Goal: Complete application form: Complete application form

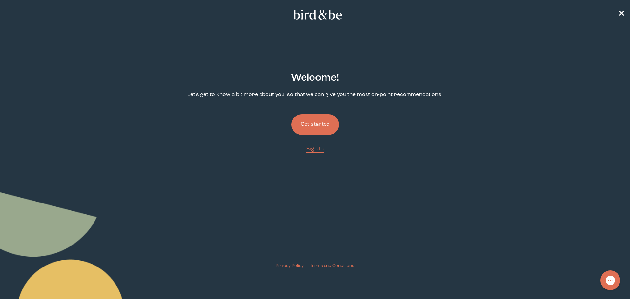
click at [311, 125] on button "Get started" at bounding box center [315, 124] width 48 height 21
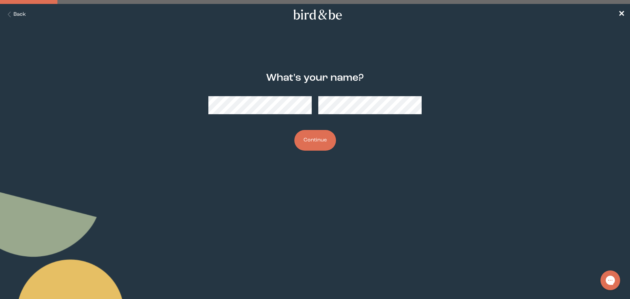
click at [324, 142] on button "Continue" at bounding box center [315, 140] width 42 height 21
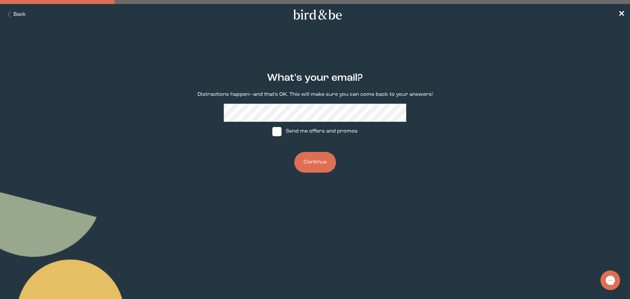
click at [315, 159] on button "Continue" at bounding box center [315, 162] width 42 height 21
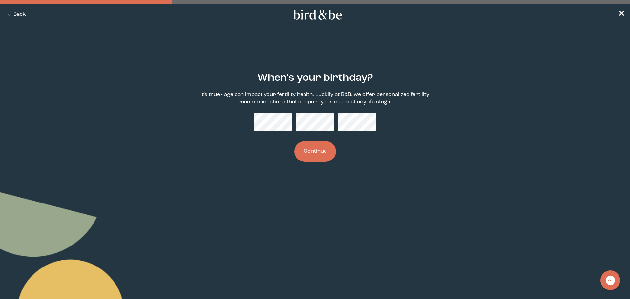
click at [325, 154] on button "Continue" at bounding box center [315, 151] width 42 height 21
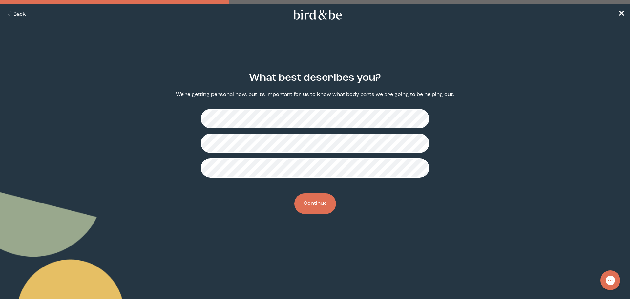
click at [315, 207] on button "Continue" at bounding box center [315, 203] width 42 height 21
click at [312, 208] on button "Continue" at bounding box center [315, 203] width 42 height 21
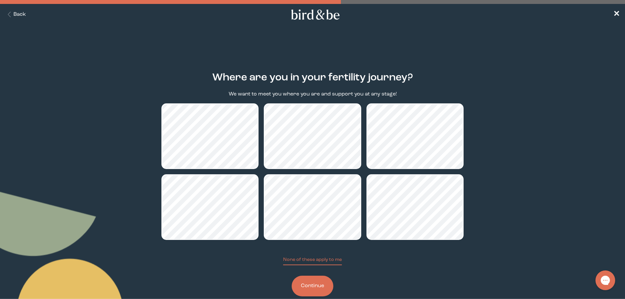
click at [308, 280] on button "Continue" at bounding box center [313, 286] width 42 height 21
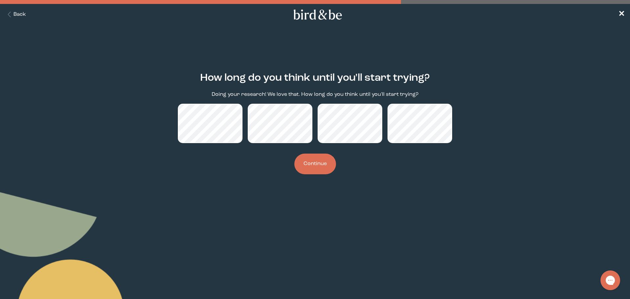
click at [321, 167] on button "Continue" at bounding box center [315, 164] width 42 height 21
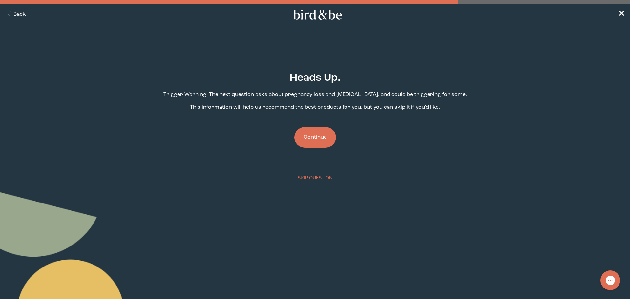
click at [309, 139] on button "Continue" at bounding box center [315, 137] width 42 height 21
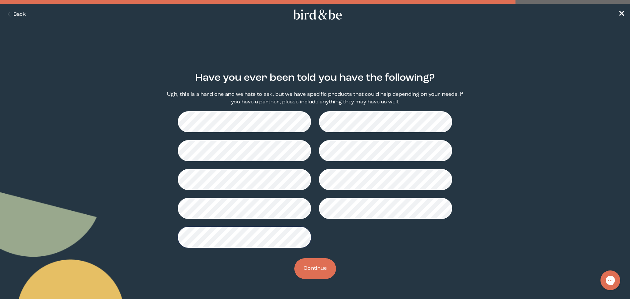
click at [312, 262] on button "Continue" at bounding box center [315, 268] width 42 height 21
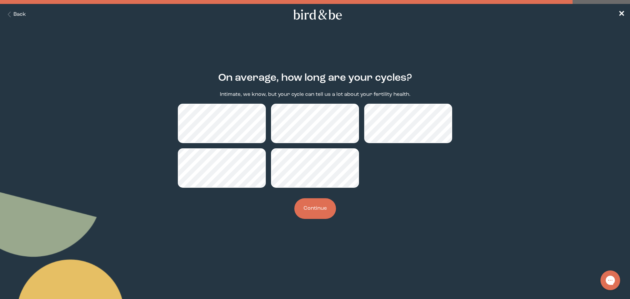
click at [322, 217] on button "Continue" at bounding box center [315, 208] width 42 height 21
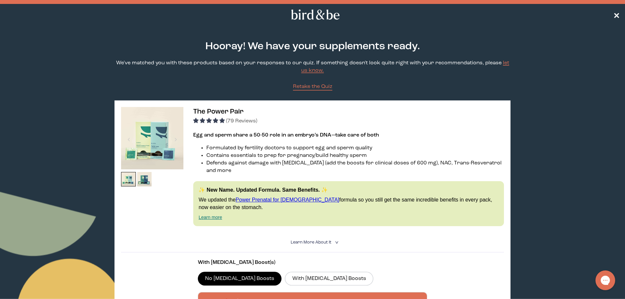
click at [617, 14] on span "✕" at bounding box center [616, 15] width 7 height 8
